Goal: Register for event/course

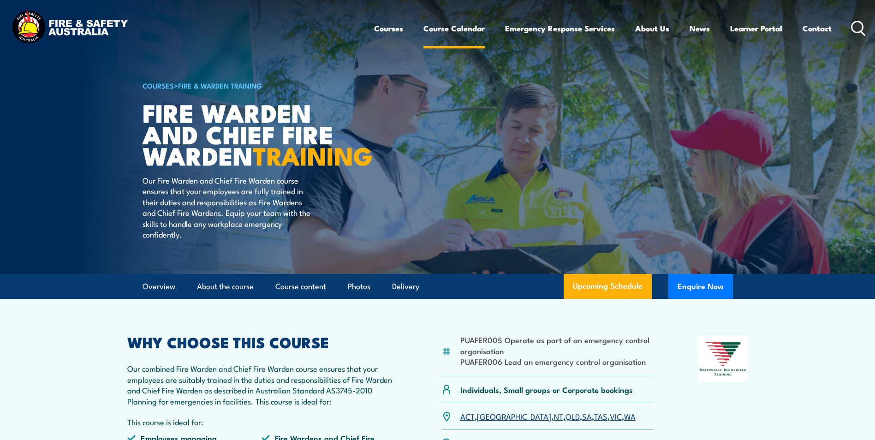
click at [446, 30] on link "Course Calendar" at bounding box center [454, 28] width 61 height 24
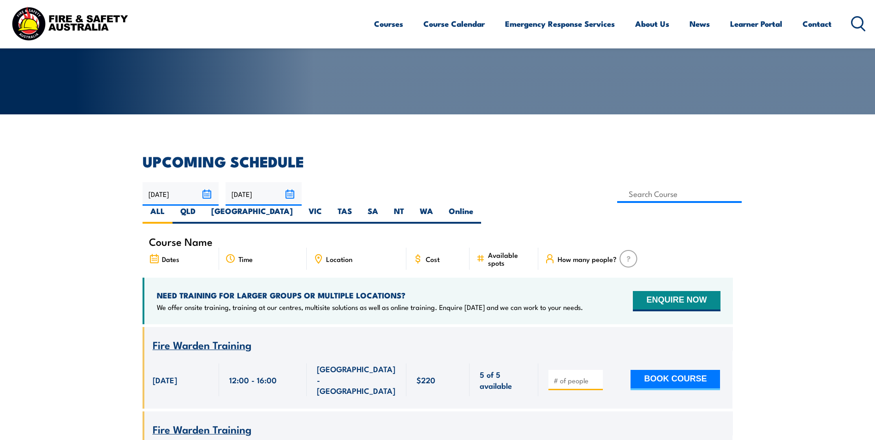
scroll to position [138, 0]
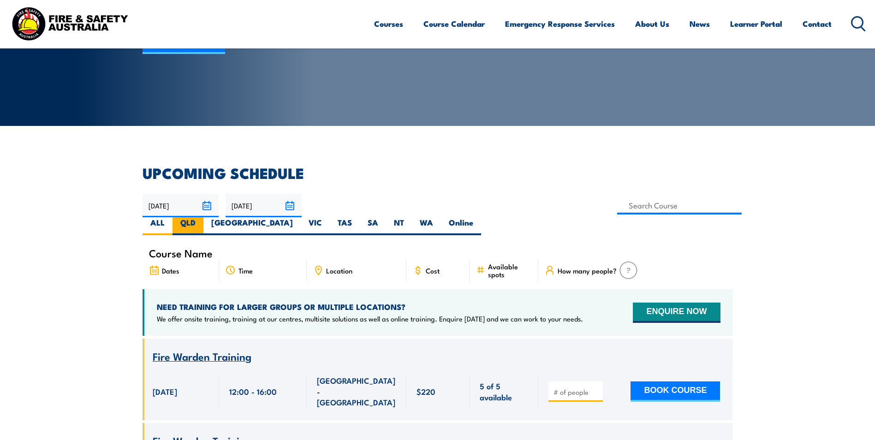
click at [203, 217] on label "QLD" at bounding box center [188, 226] width 31 height 18
click at [202, 217] on input "QLD" at bounding box center [199, 220] width 6 height 6
radio input "true"
